Goal: Go to known website: Access a specific website the user already knows

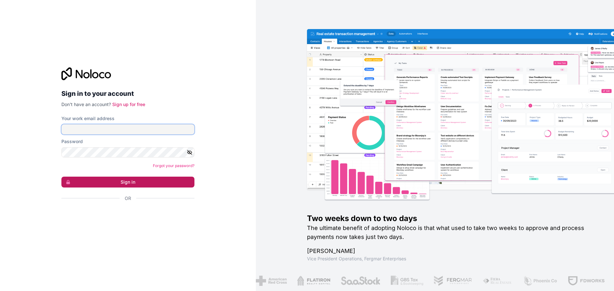
type input "[PERSON_NAME][EMAIL_ADDRESS][PERSON_NAME][DOMAIN_NAME]"
click at [133, 183] on button "Sign in" at bounding box center [127, 182] width 133 height 11
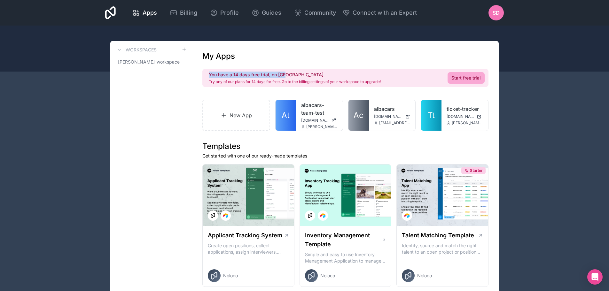
drag, startPoint x: 209, startPoint y: 75, endPoint x: 297, endPoint y: 70, distance: 88.7
click at [297, 70] on div "You have a 14 days free trial, on [GEOGRAPHIC_DATA]. Try any of our plans for 1…" at bounding box center [345, 78] width 286 height 18
click at [320, 54] on div "My Apps" at bounding box center [345, 56] width 286 height 10
click at [383, 114] on span "[DOMAIN_NAME]" at bounding box center [388, 116] width 29 height 5
click at [429, 111] on span "Tt" at bounding box center [431, 115] width 7 height 10
